Goal: Information Seeking & Learning: Check status

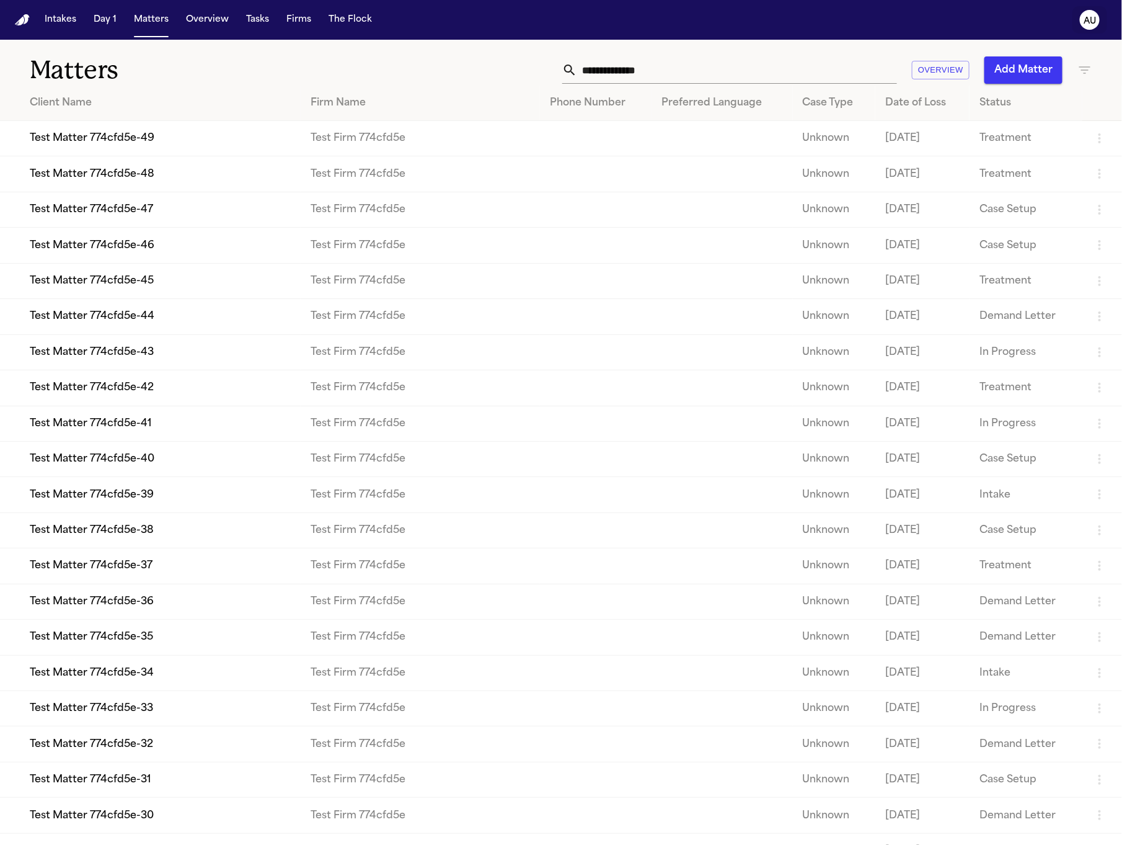
click at [1083, 16] on icon "AU" at bounding box center [1090, 20] width 20 height 20
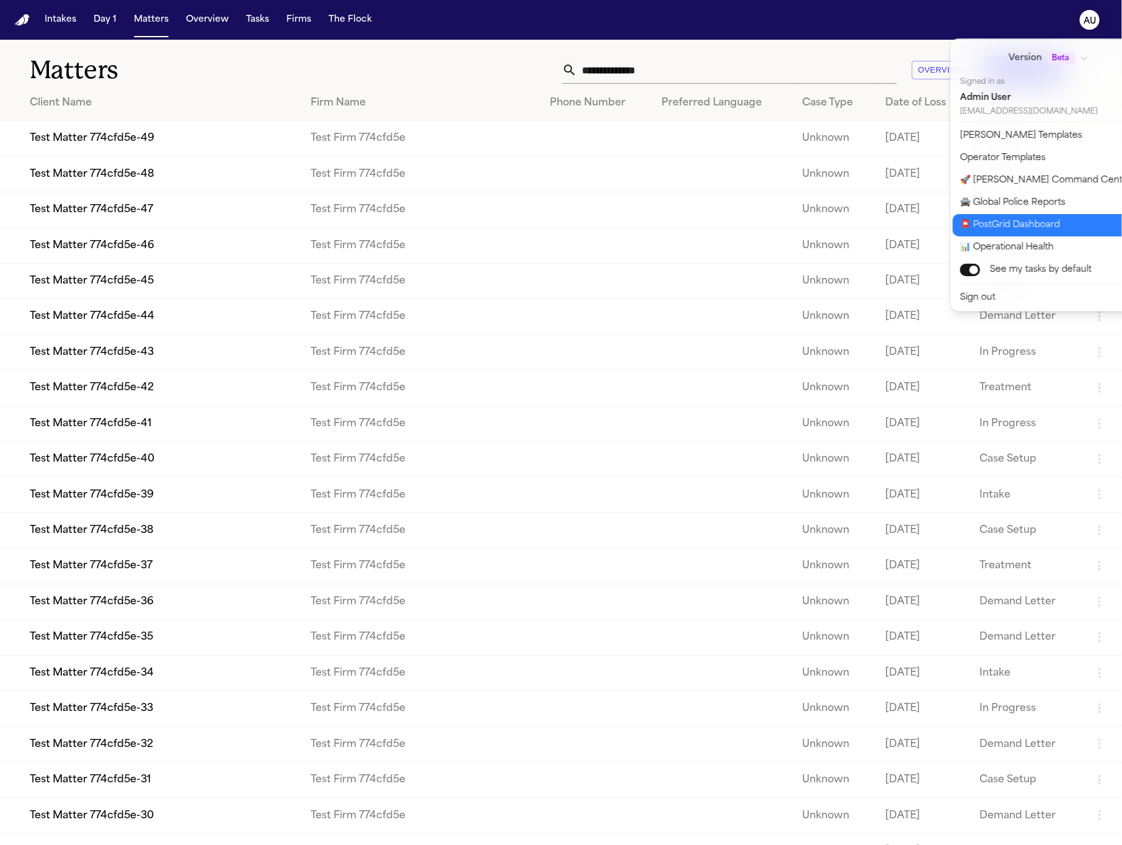
click at [1041, 223] on button "📮 PostGrid Dashboard" at bounding box center [1056, 225] width 206 height 22
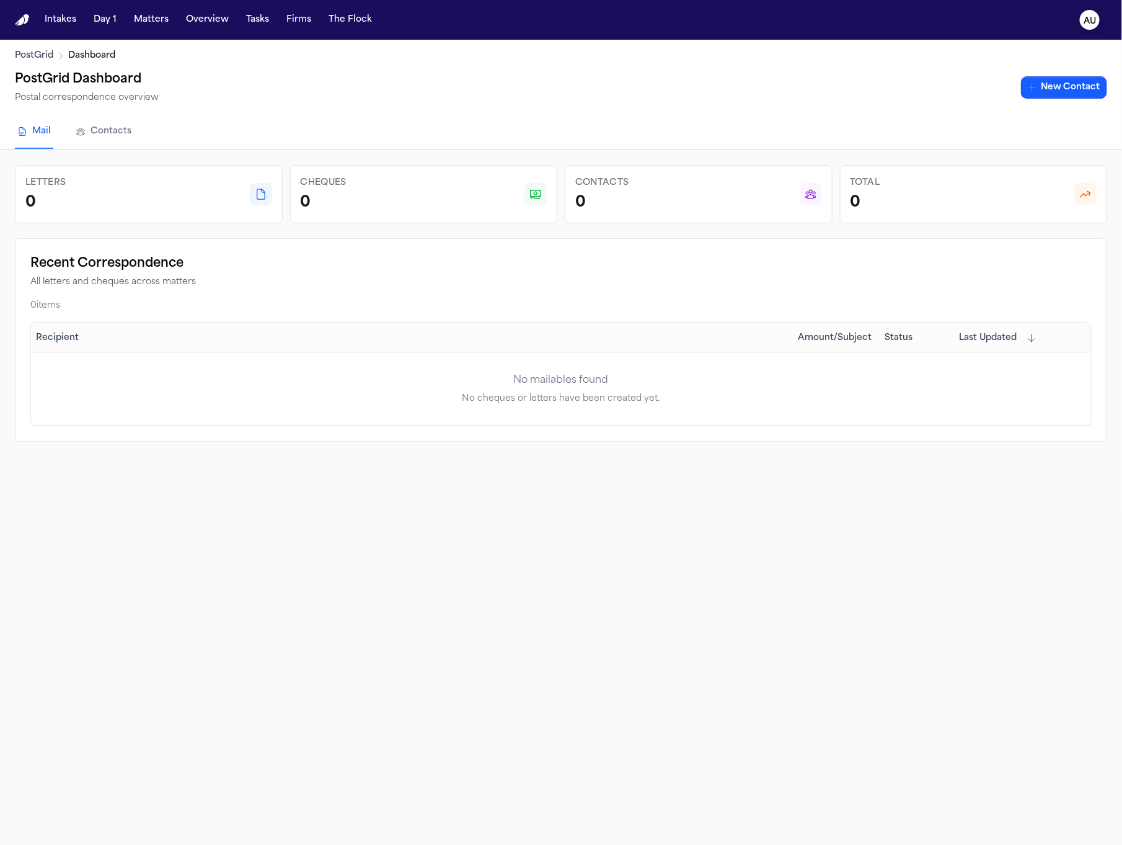
click at [1100, 11] on button "AU" at bounding box center [1090, 19] width 35 height 27
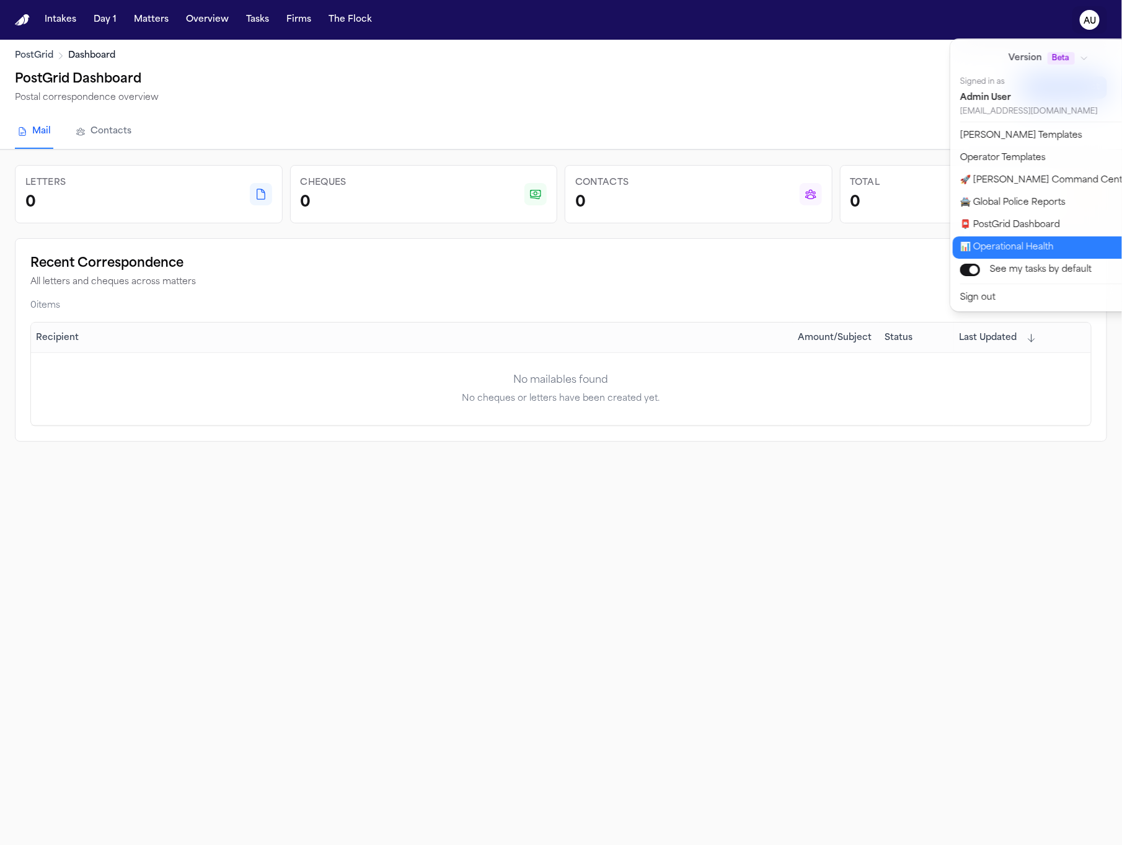
click at [1031, 236] on button "📊 Operational Health" at bounding box center [1056, 247] width 206 height 22
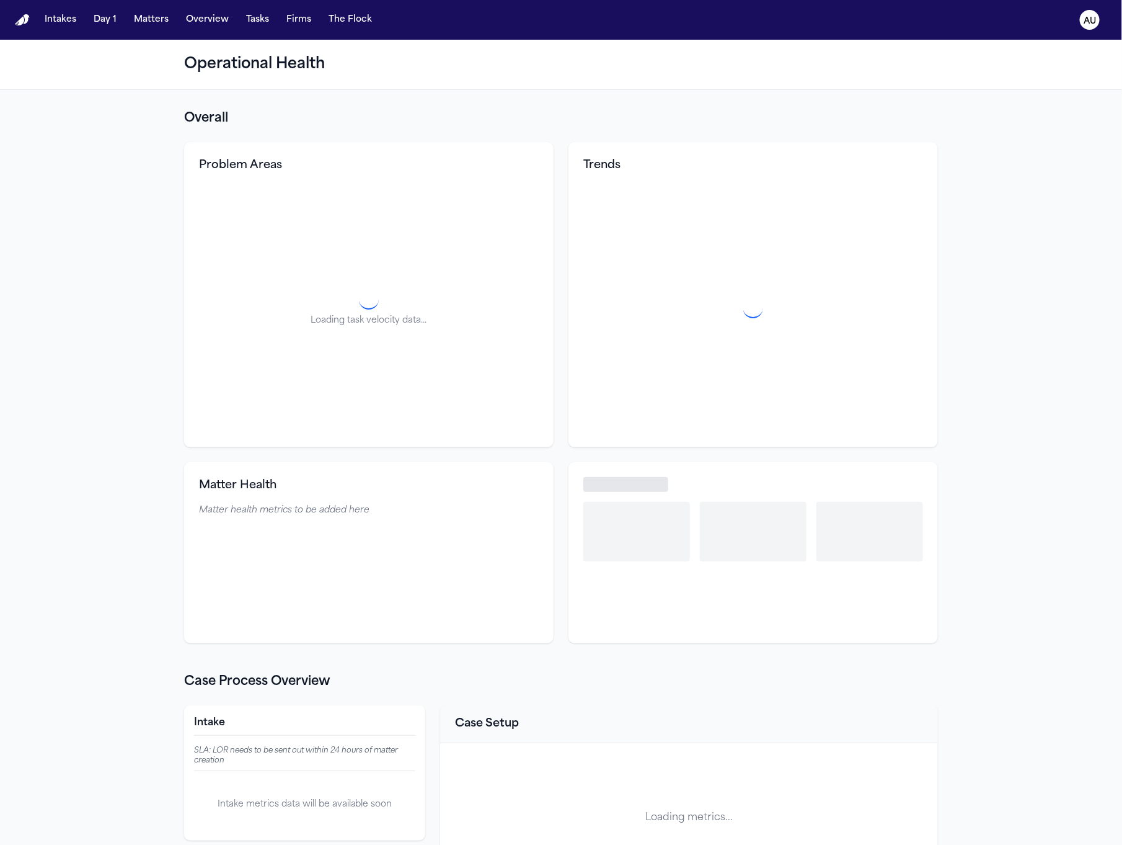
select select "**"
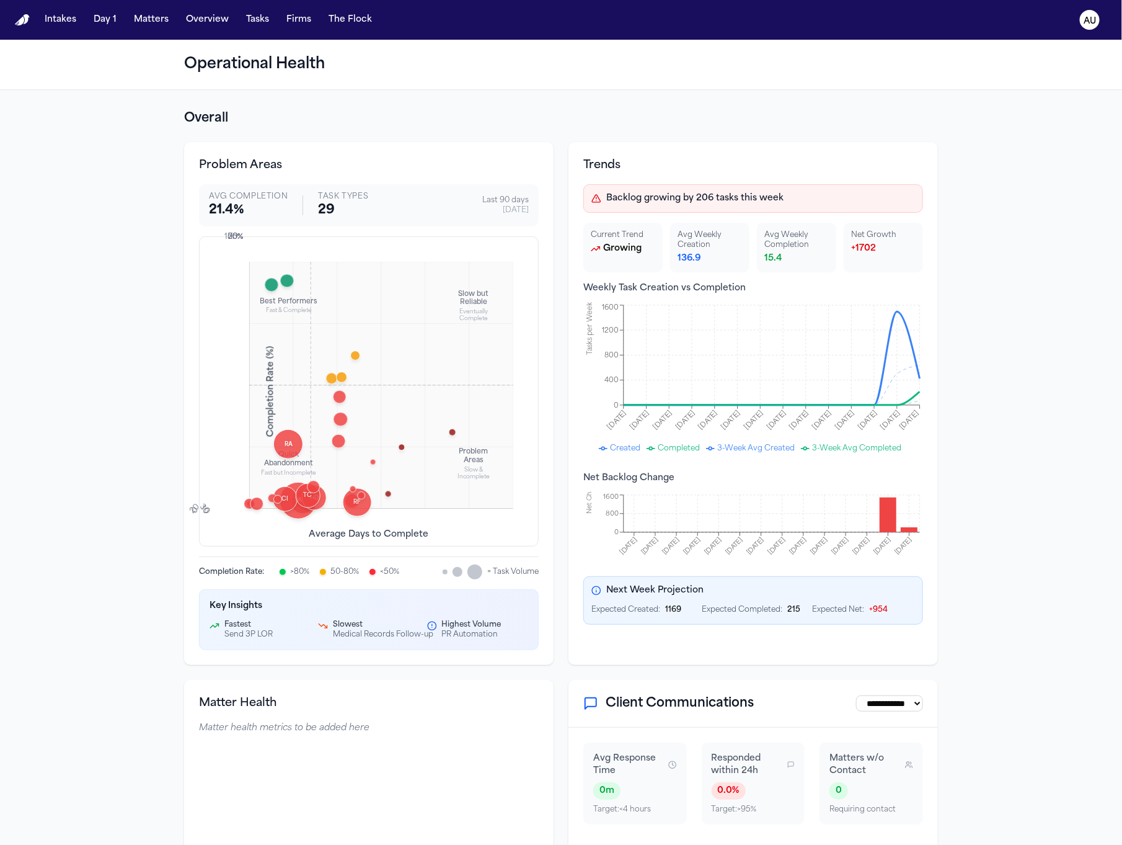
scroll to position [7, 0]
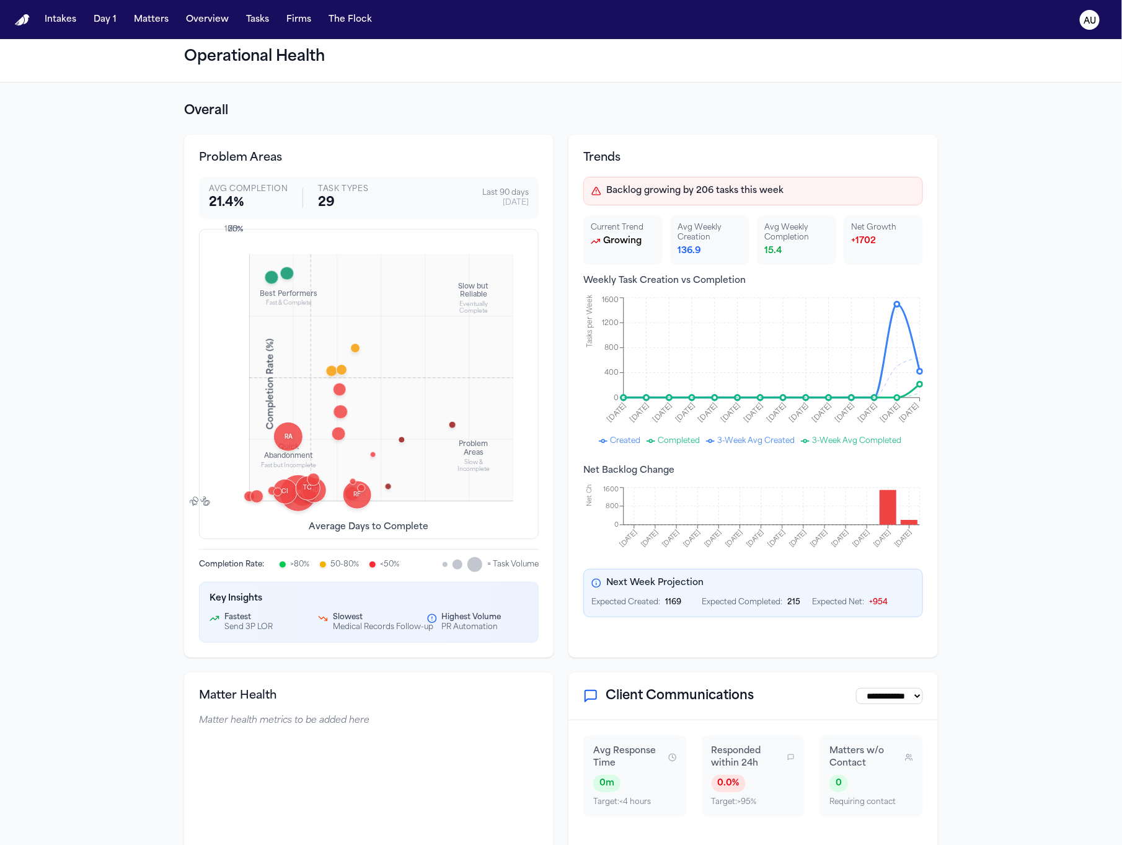
click at [359, 482] on div "RF" at bounding box center [357, 495] width 29 height 29
click at [362, 506] on div "RF" at bounding box center [357, 495] width 29 height 29
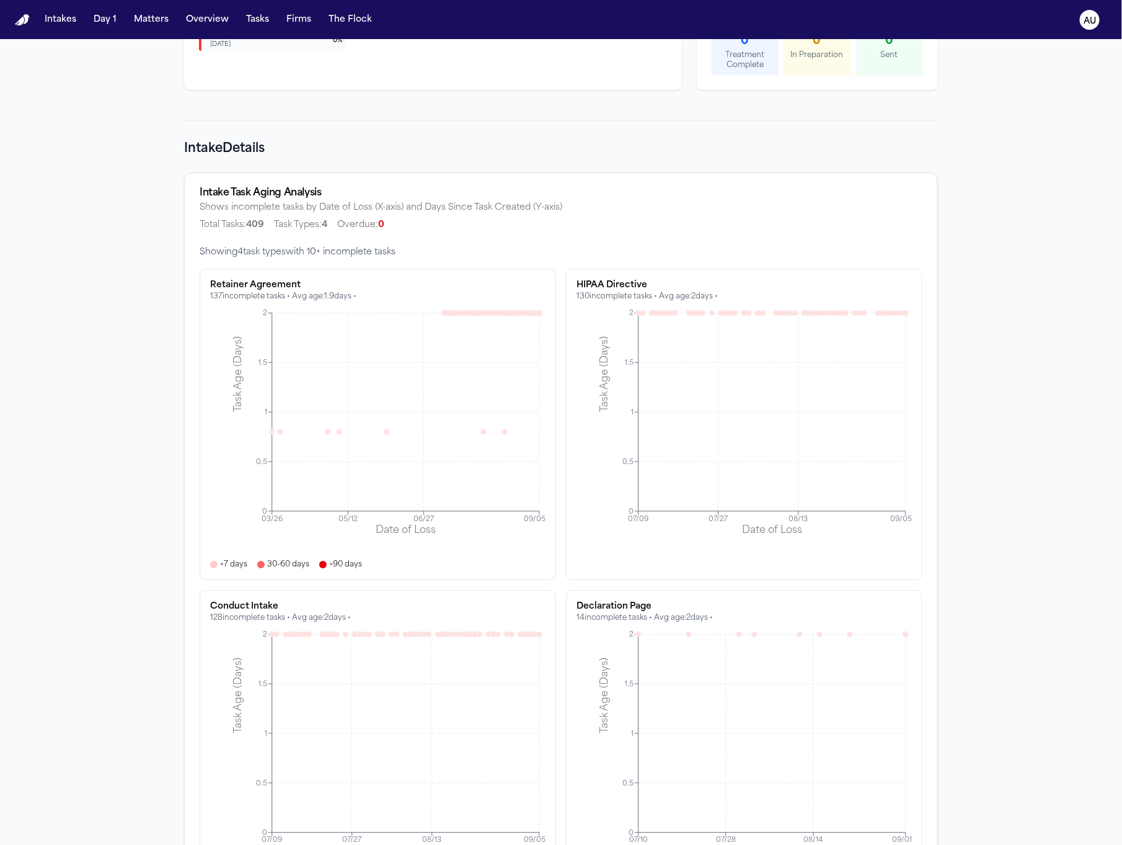
scroll to position [1648, 0]
click at [466, 312] on icon at bounding box center [466, 314] width 6 height 6
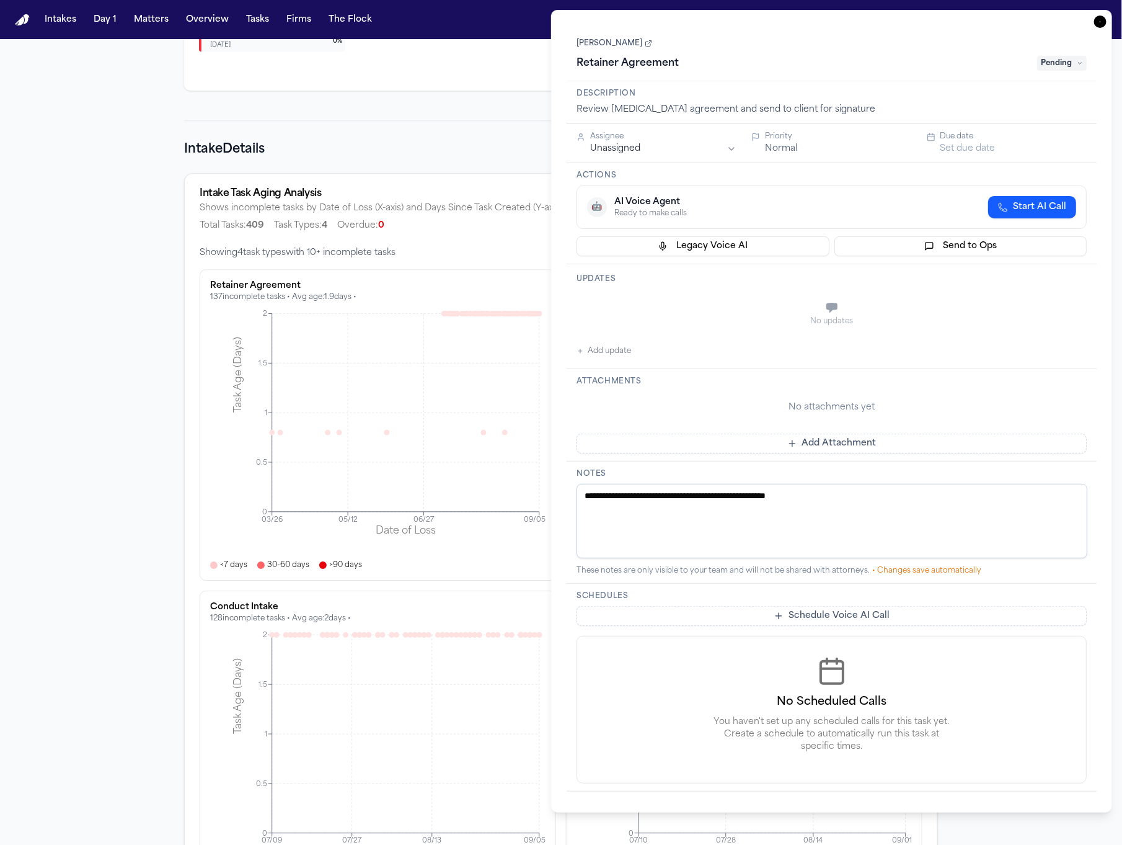
click at [1101, 22] on icon "button" at bounding box center [1100, 22] width 12 height 12
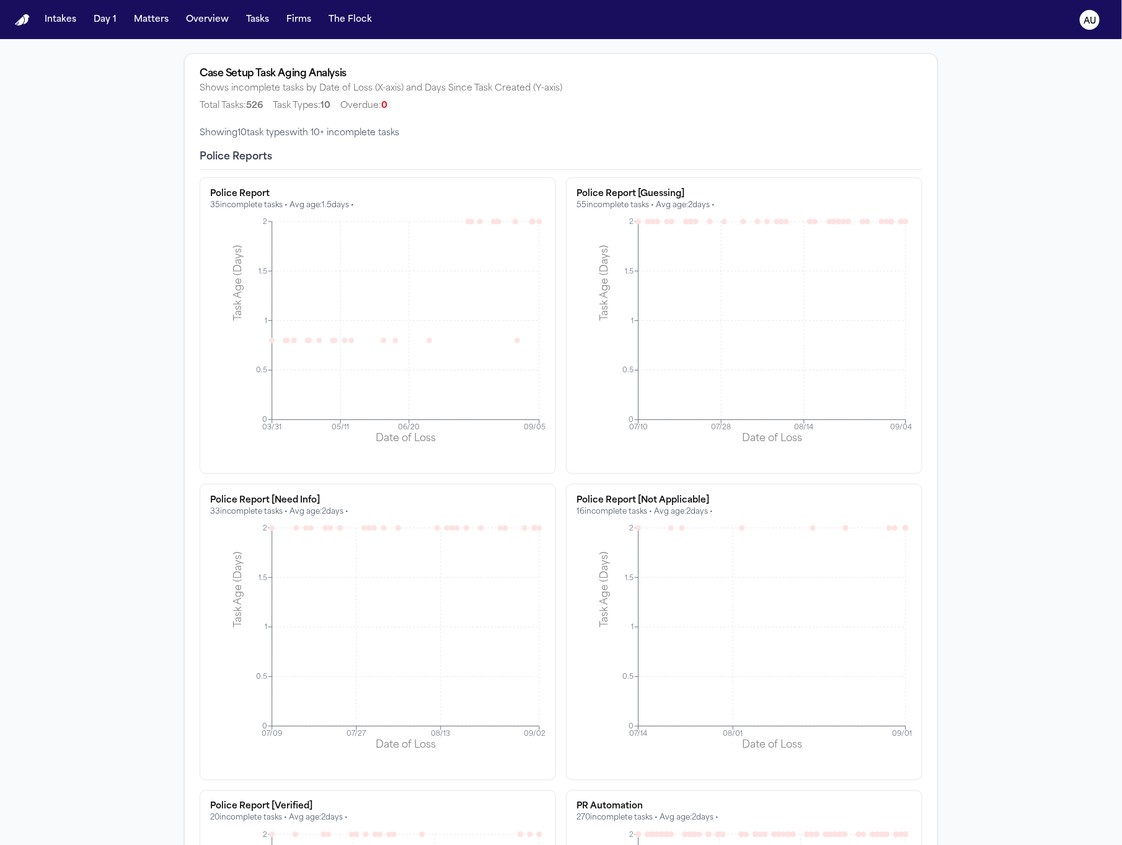
scroll to position [2745, 0]
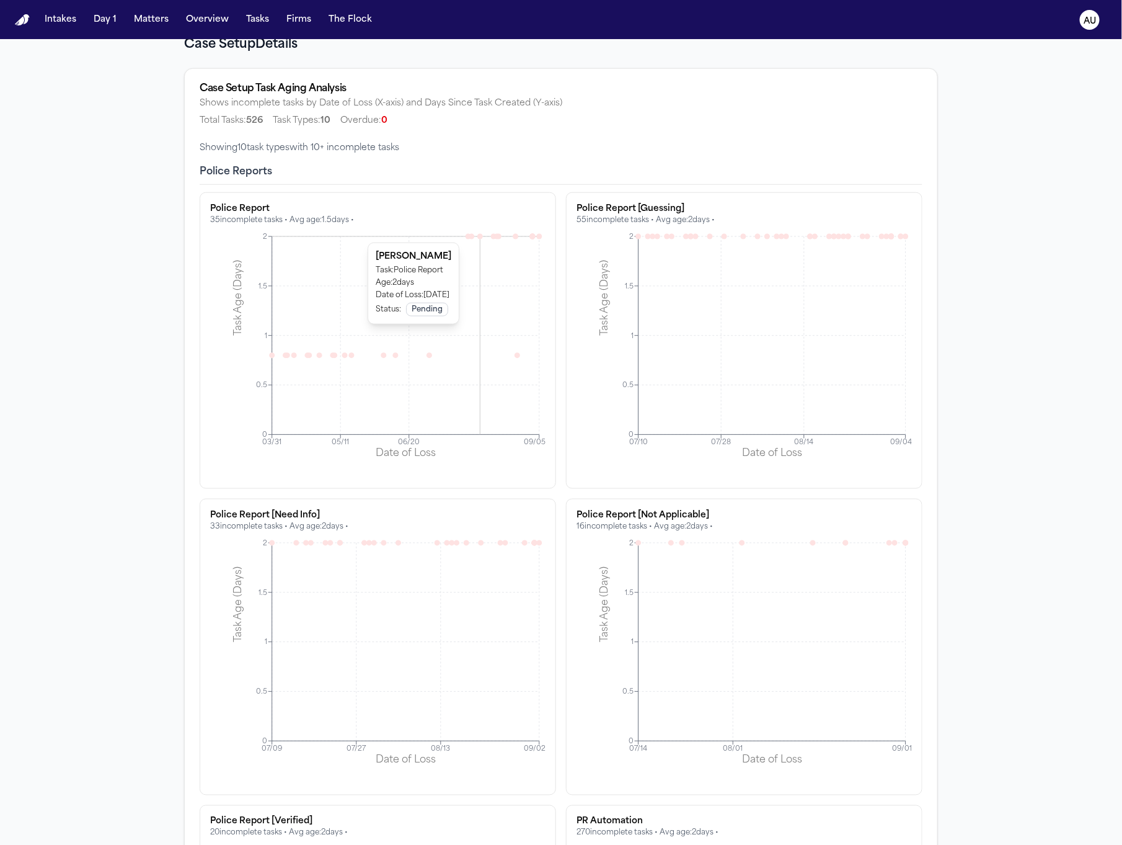
click at [481, 234] on icon at bounding box center [480, 237] width 6 height 6
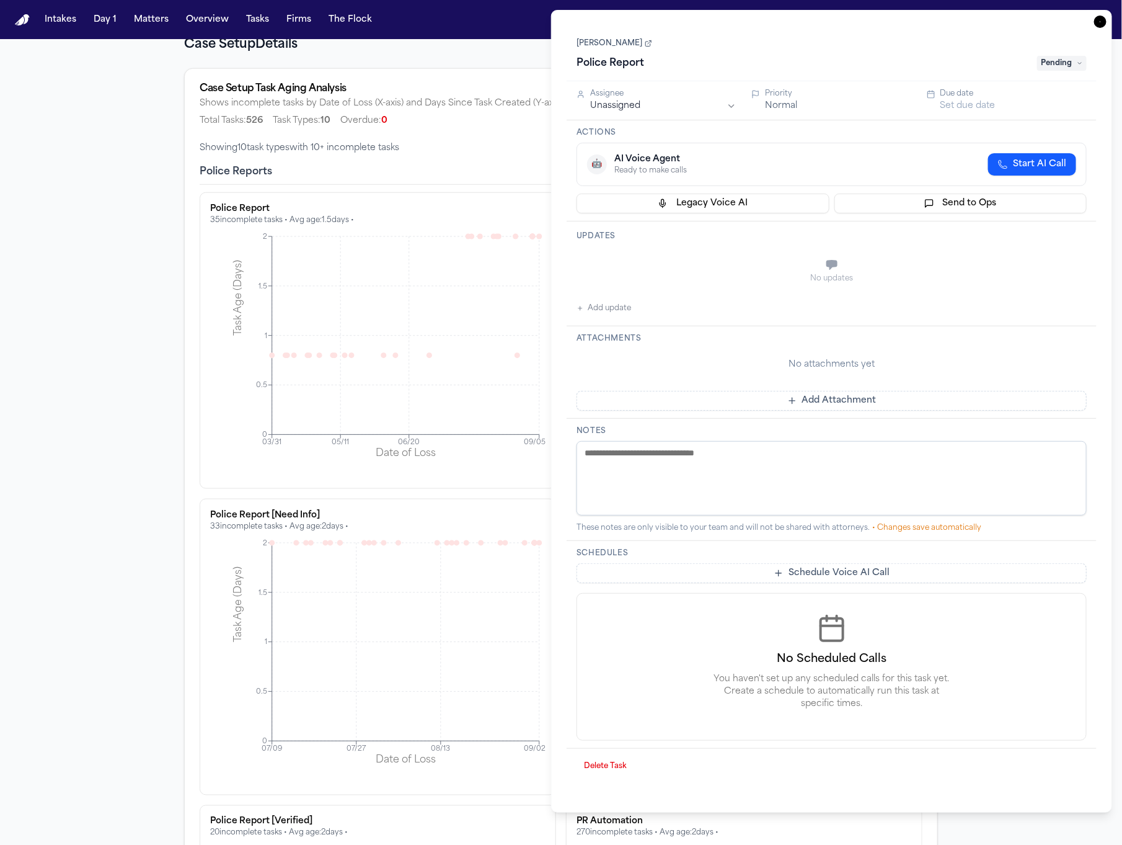
click at [1104, 18] on icon "button" at bounding box center [1100, 22] width 12 height 12
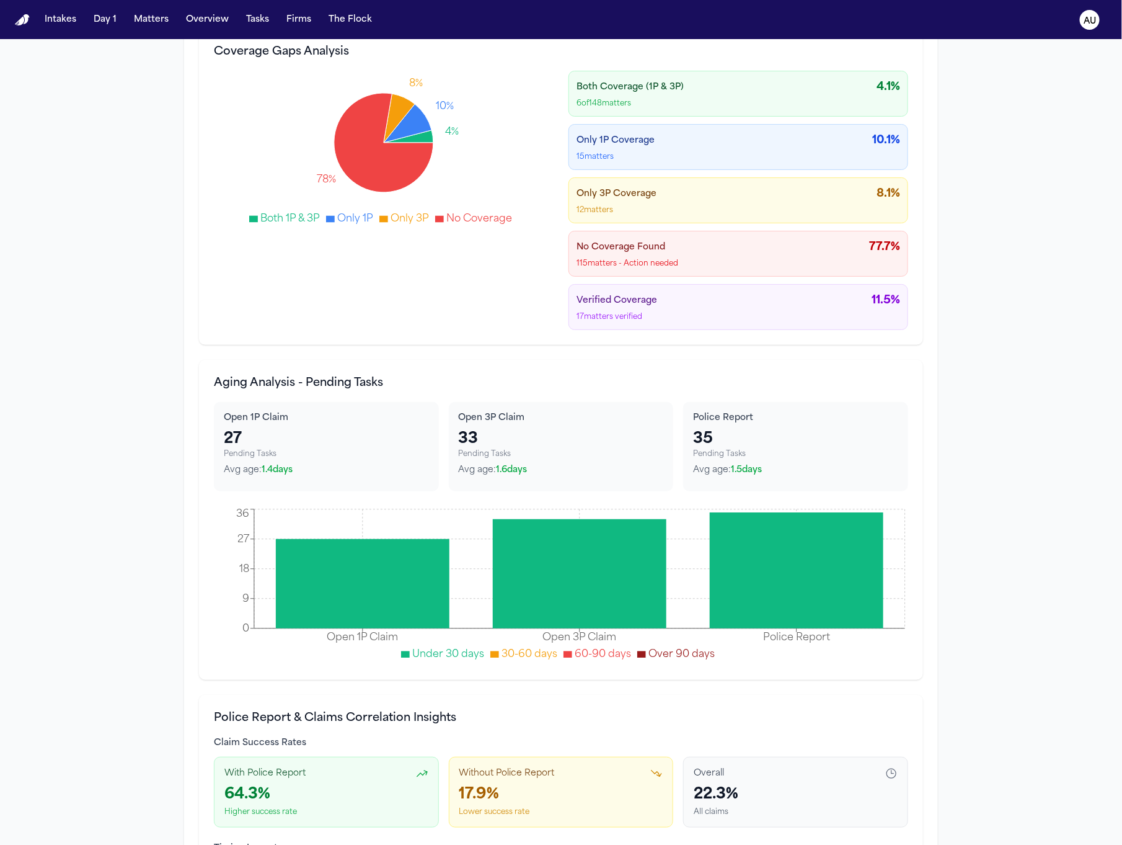
scroll to position [4632, 0]
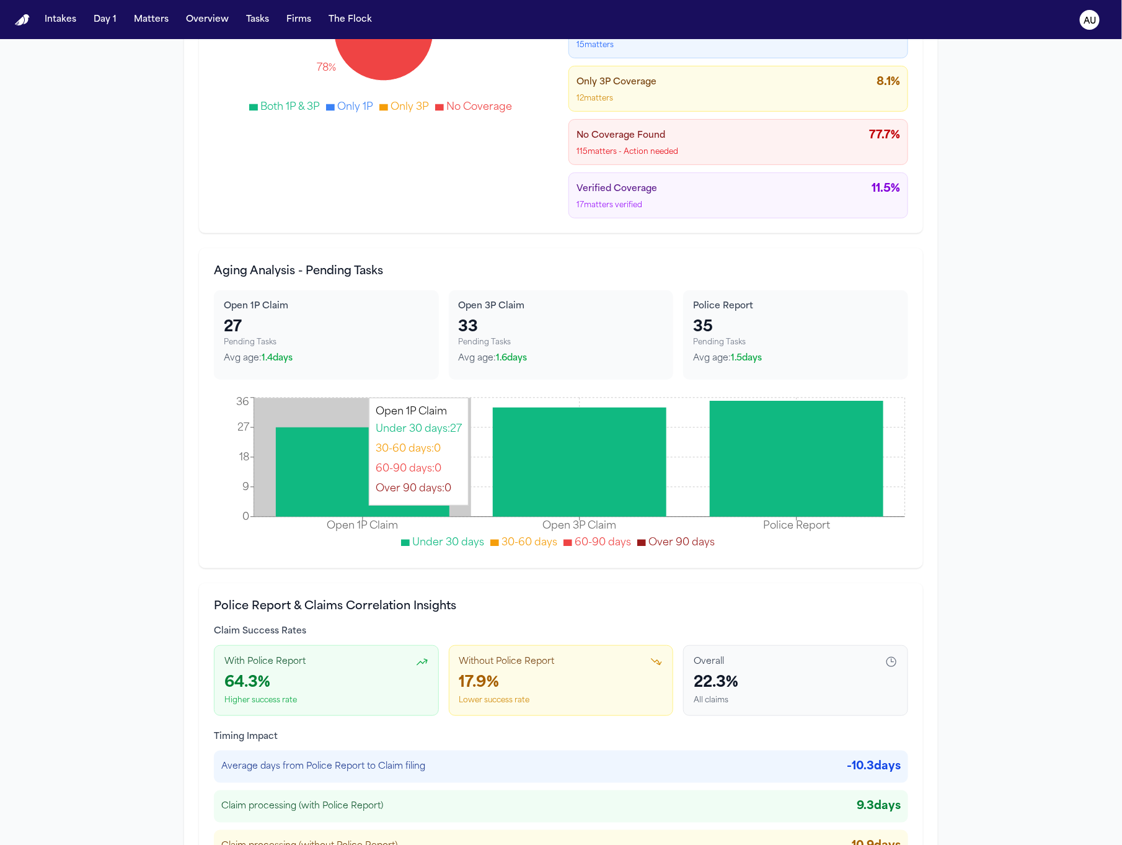
click at [399, 402] on icon "Open 1P Claim Open 3P Claim Police Report 0 9 18 27 36" at bounding box center [561, 473] width 695 height 159
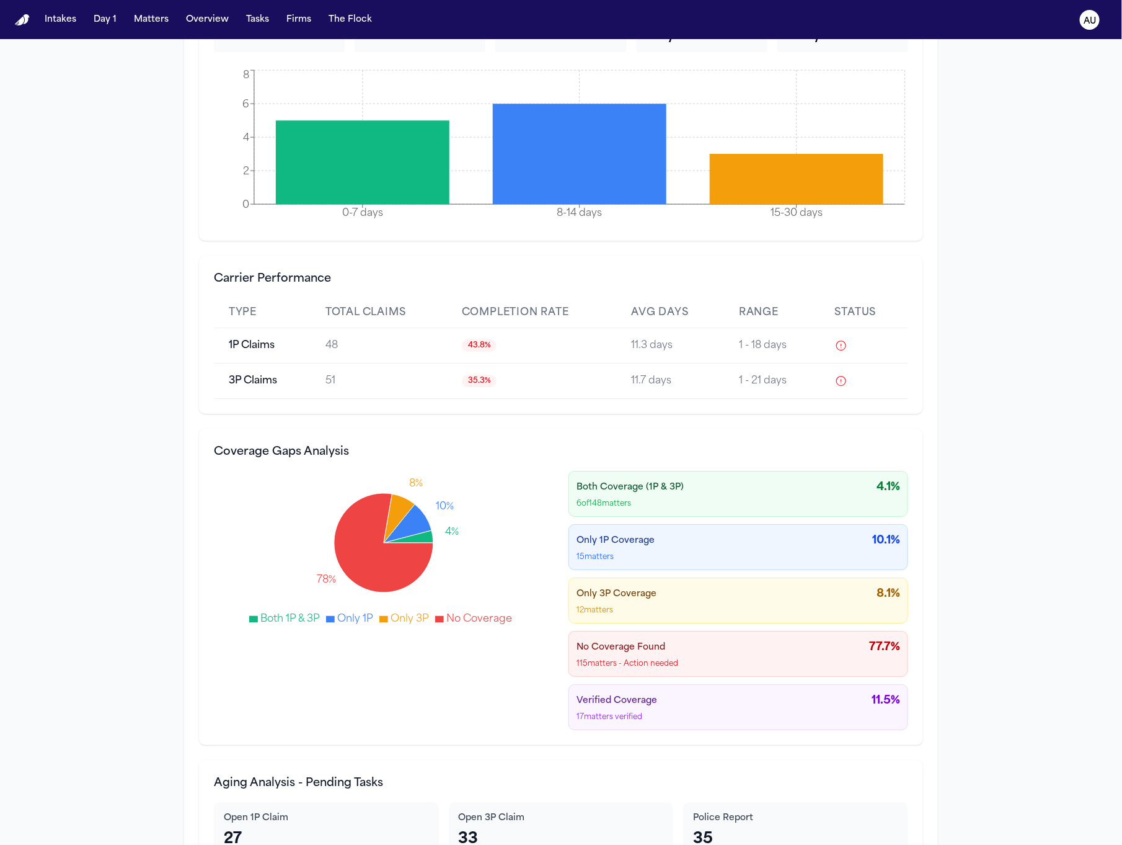
scroll to position [4070, 0]
